Goal: Task Accomplishment & Management: Manage account settings

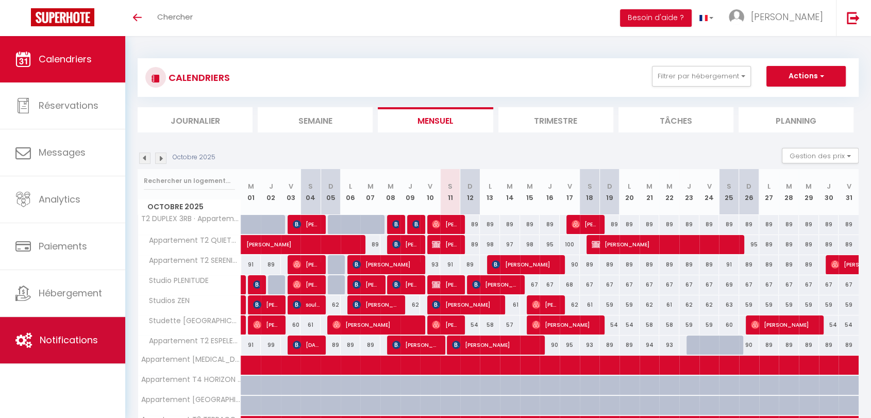
click at [72, 332] on link "Notifications" at bounding box center [62, 340] width 125 height 46
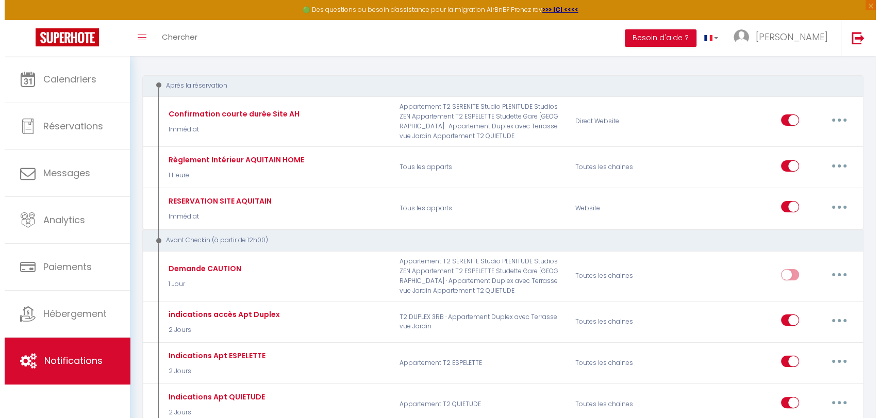
scroll to position [78, 0]
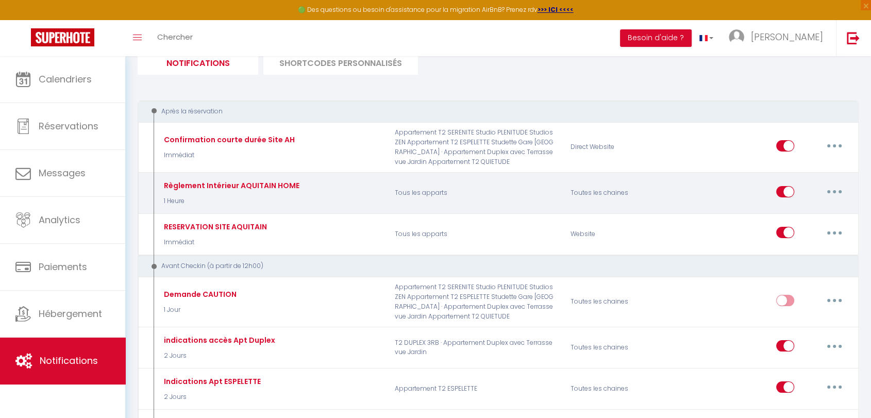
click at [840, 195] on button "button" at bounding box center [834, 192] width 29 height 17
click at [791, 216] on link "Editer" at bounding box center [808, 215] width 76 height 18
type input "Règlement Intérieur AQUITAIN HOME"
select select "1 Heure"
select select
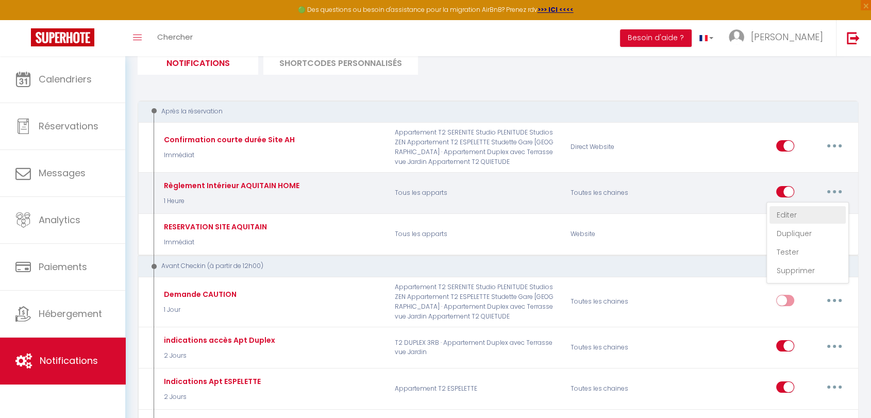
checkbox input "true"
checkbox input "false"
radio input "true"
type input "Conditions importantes"
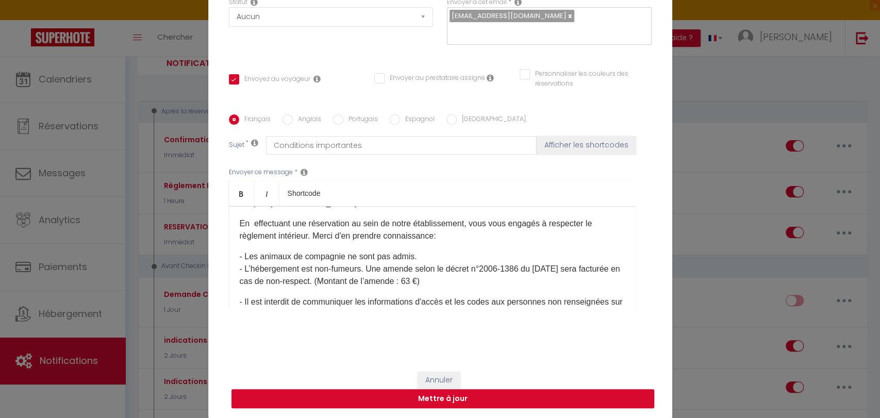
scroll to position [0, 0]
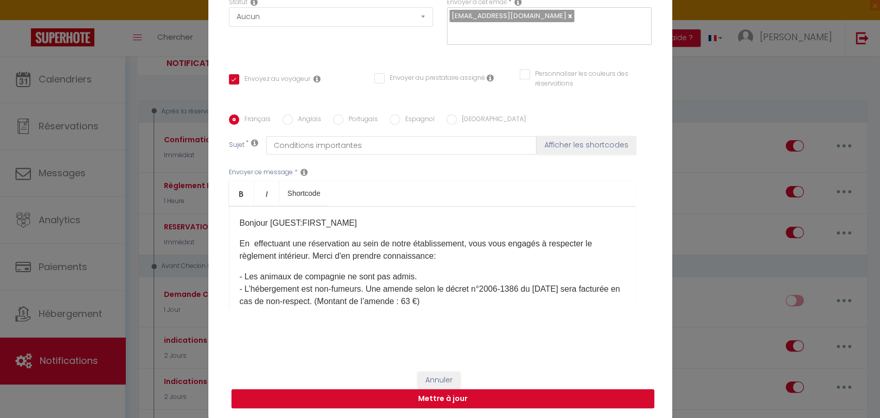
click at [366, 289] on p "- Les animaux de compagnie ne sont pas admis. - L’hébergement est non-fumeurs. …" at bounding box center [433, 289] width 386 height 37
click at [277, 299] on p "- Les animaux de compagnie ne sont pas admis. - L’hébergement est non-fumeurs. …" at bounding box center [433, 296] width 386 height 50
click at [277, 303] on p "- Les animaux de compagnie ne sont pas admis. - L’hébergement est non-fumeurs. …" at bounding box center [433, 296] width 386 height 50
click at [334, 301] on p "- Les animaux de compagnie ne sont pas admis. - L’hébergement est non-fumeurs. …" at bounding box center [433, 296] width 386 height 50
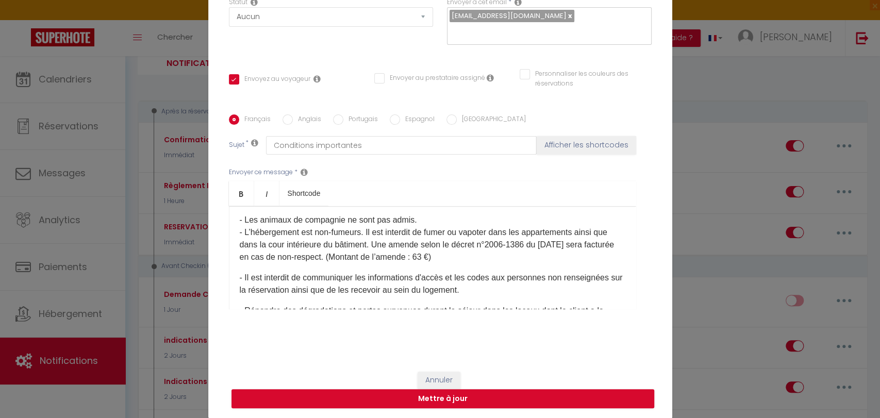
scroll to position [57, 0]
click at [389, 259] on p "- Les animaux de compagnie ne sont pas admis. - L’hébergement est non-fumeurs. …" at bounding box center [433, 238] width 386 height 50
drag, startPoint x: 388, startPoint y: 259, endPoint x: 508, endPoint y: 253, distance: 120.8
click at [508, 253] on p "- Les animaux de compagnie ne sont pas admis. - L’hébergement est non-fumeurs. …" at bounding box center [433, 238] width 386 height 50
click at [434, 256] on p "- Les animaux de compagnie ne sont pas admis. - L’hébergement est non-fumeurs. …" at bounding box center [433, 238] width 386 height 50
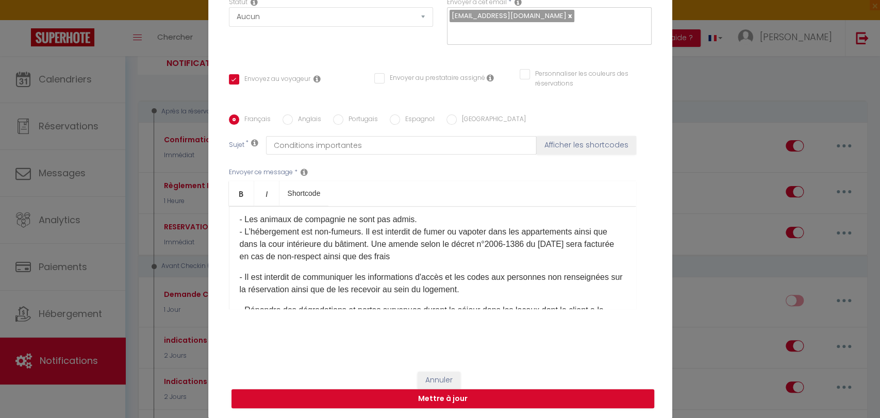
click at [458, 255] on p "- Les animaux de compagnie ne sont pas admis. - L’hébergement est non-fumeurs. …" at bounding box center [433, 238] width 386 height 50
click at [479, 260] on p "- Les animaux de compagnie ne sont pas admis. - L’hébergement est non-fumeurs. …" at bounding box center [433, 238] width 386 height 50
click at [571, 257] on p "- Les animaux de compagnie ne sont pas admis. - L’hébergement est non-fumeurs. …" at bounding box center [433, 238] width 386 height 50
click at [472, 399] on button "Mettre à jour" at bounding box center [443, 399] width 423 height 20
checkbox input "true"
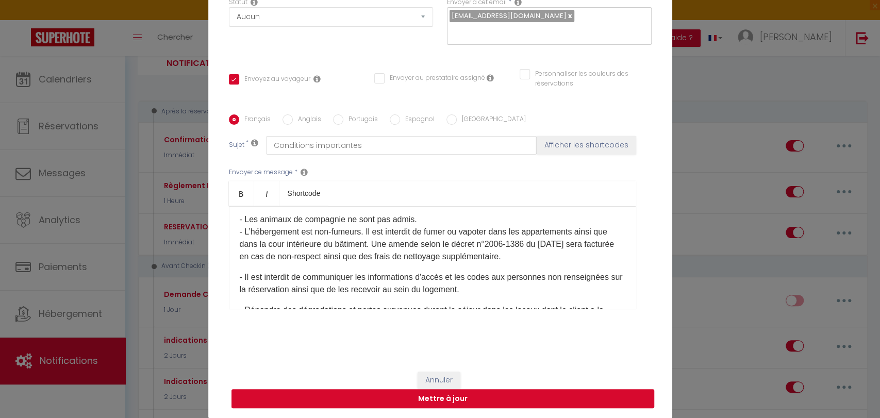
checkbox input "false"
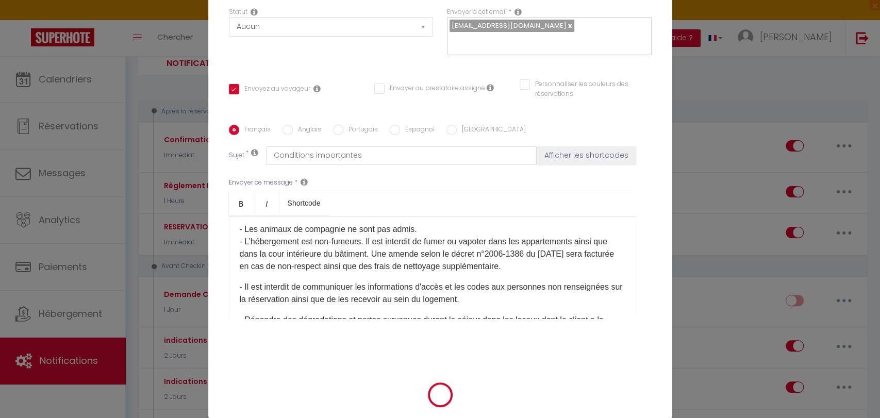
scroll to position [106, 0]
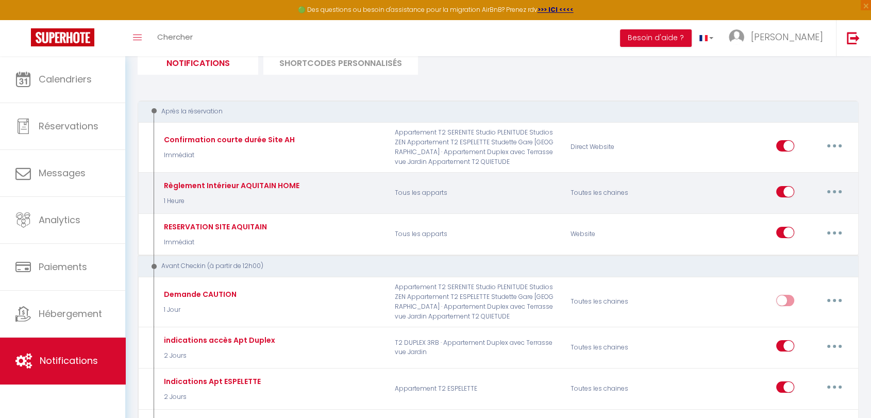
click at [833, 193] on button "button" at bounding box center [834, 192] width 29 height 17
click at [789, 213] on link "Editer" at bounding box center [808, 215] width 76 height 18
type input "Règlement Intérieur AQUITAIN HOME"
select select "1 Heure"
select select
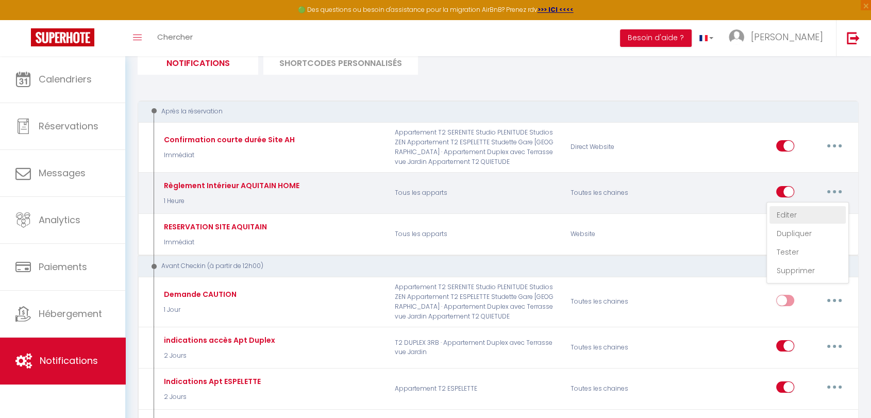
checkbox input "true"
checkbox input "false"
radio input "true"
type input "Conditions importantes"
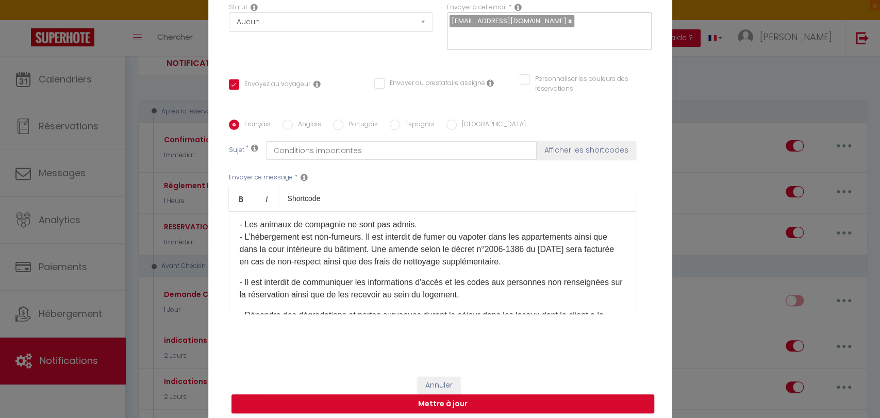
click at [297, 251] on p "- Les animaux de compagnie ne sont pas admis. - L’hébergement est non-fumeurs. …" at bounding box center [433, 244] width 386 height 50
click at [281, 249] on p "- Les animaux de compagnie ne sont pas admis. - L’hébergement est non-fumeurs. …" at bounding box center [433, 244] width 386 height 50
drag, startPoint x: 273, startPoint y: 251, endPoint x: 297, endPoint y: 251, distance: 24.2
click at [297, 251] on p "- Les animaux de compagnie ne sont pas admis. - L’hébergement est non-fumeurs. …" at bounding box center [433, 244] width 386 height 50
click at [334, 250] on p "- Les animaux de compagnie ne sont pas admis. - L’hébergement est non-fumeurs. …" at bounding box center [433, 244] width 386 height 50
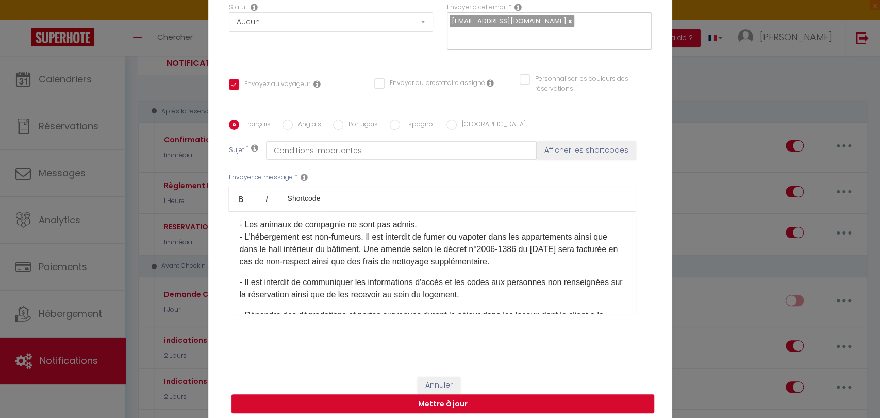
click at [394, 405] on button "Mettre à jour" at bounding box center [443, 404] width 423 height 20
checkbox input "true"
checkbox input "false"
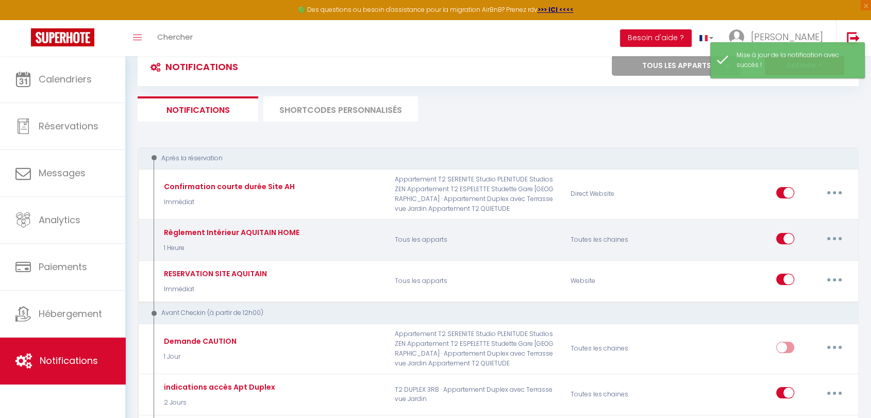
scroll to position [0, 0]
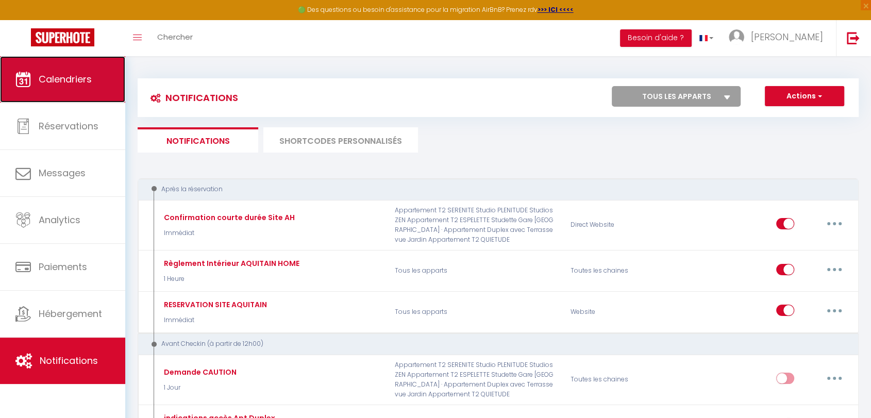
click at [78, 78] on span "Calendriers" at bounding box center [65, 79] width 53 height 13
